Goal: Navigation & Orientation: Find specific page/section

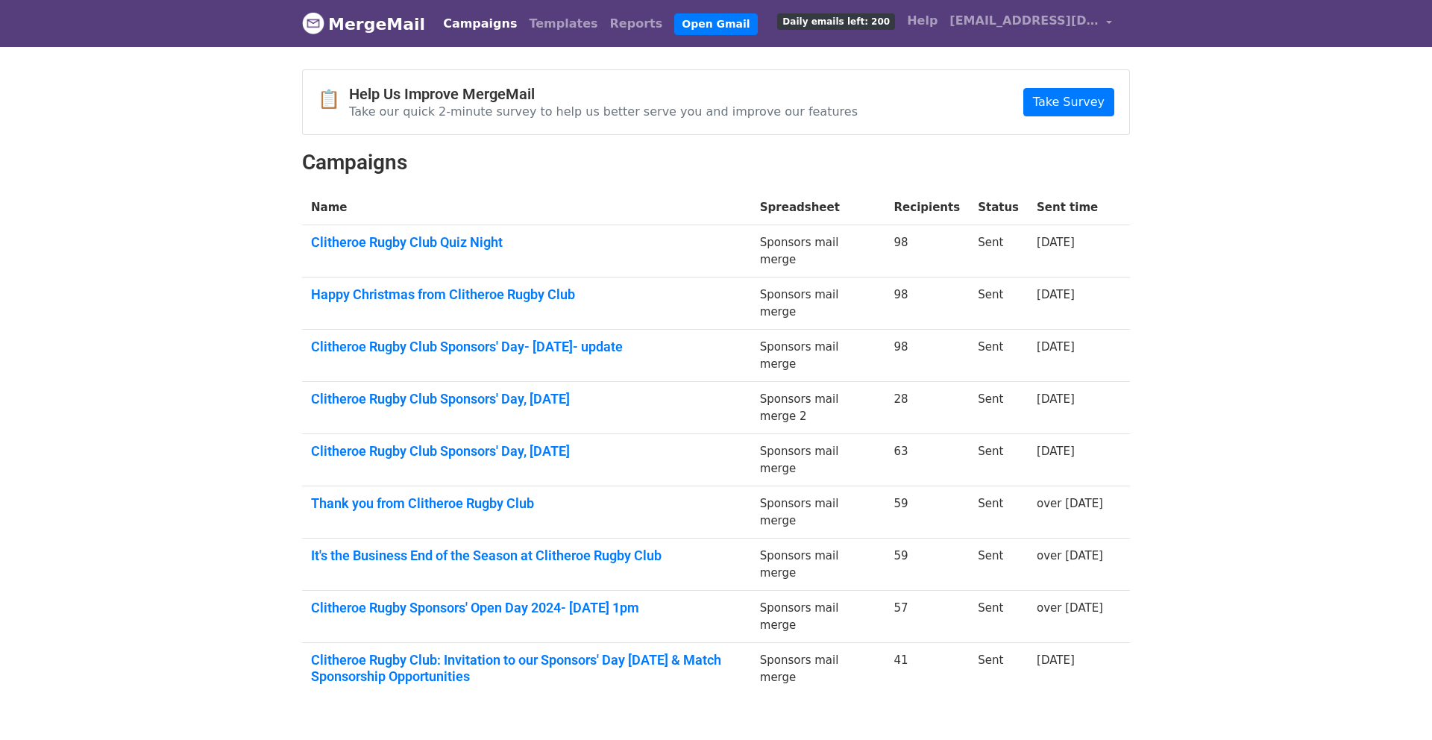
click at [482, 25] on link "Campaigns" at bounding box center [480, 24] width 86 height 30
click at [373, 35] on link "MergeMail" at bounding box center [363, 23] width 123 height 31
